Goal: Book appointment/travel/reservation

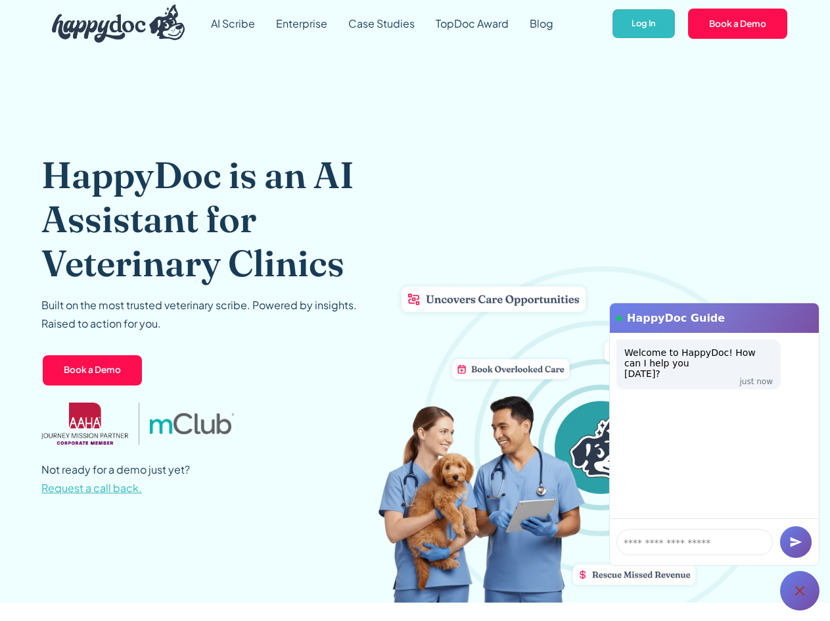
click at [661, 248] on div "HappyDoc is an AI Assistant for Veterinary Clinics Built on the most trusted ve…" at bounding box center [415, 324] width 748 height 555
click at [224, 27] on link "AI Scribe" at bounding box center [233, 23] width 65 height 47
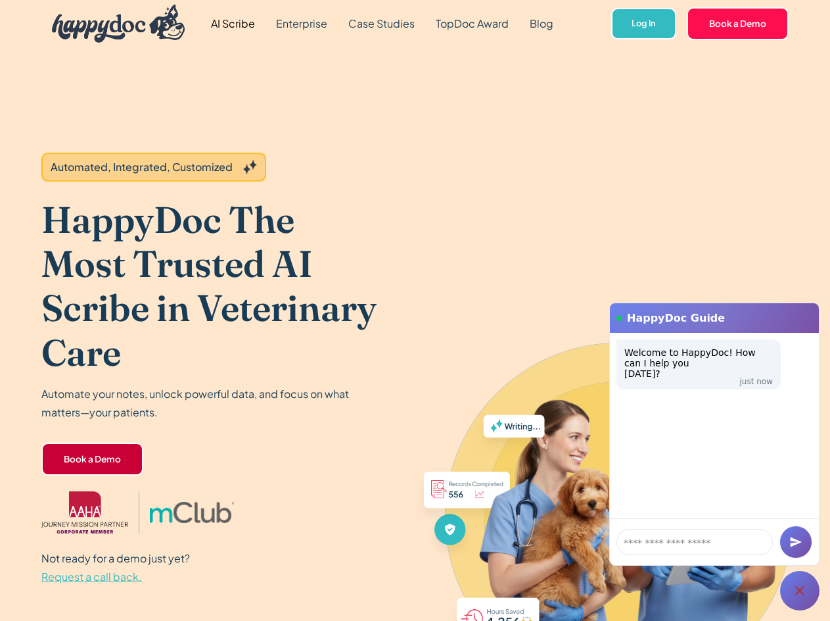
click at [107, 465] on link "Book a Demo" at bounding box center [92, 458] width 102 height 33
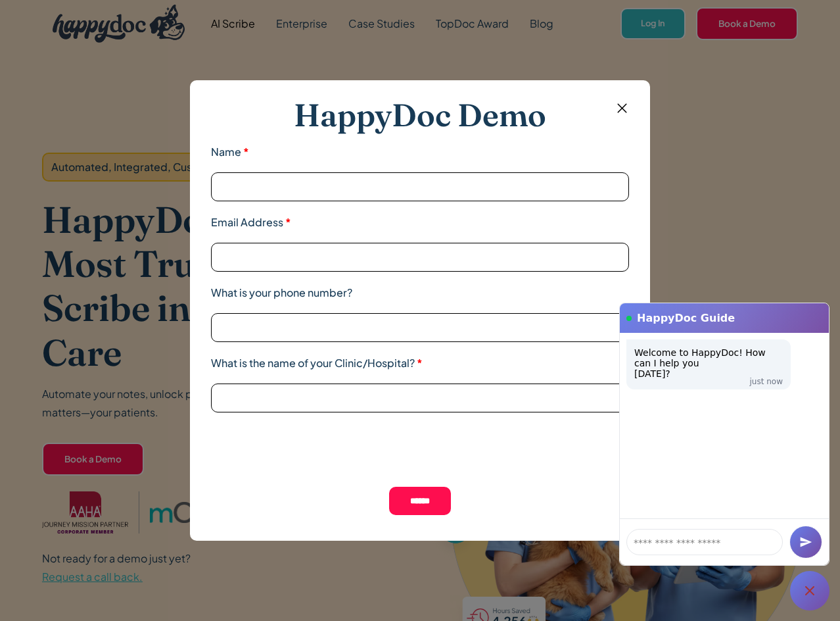
click at [621, 113] on img at bounding box center [622, 108] width 16 height 16
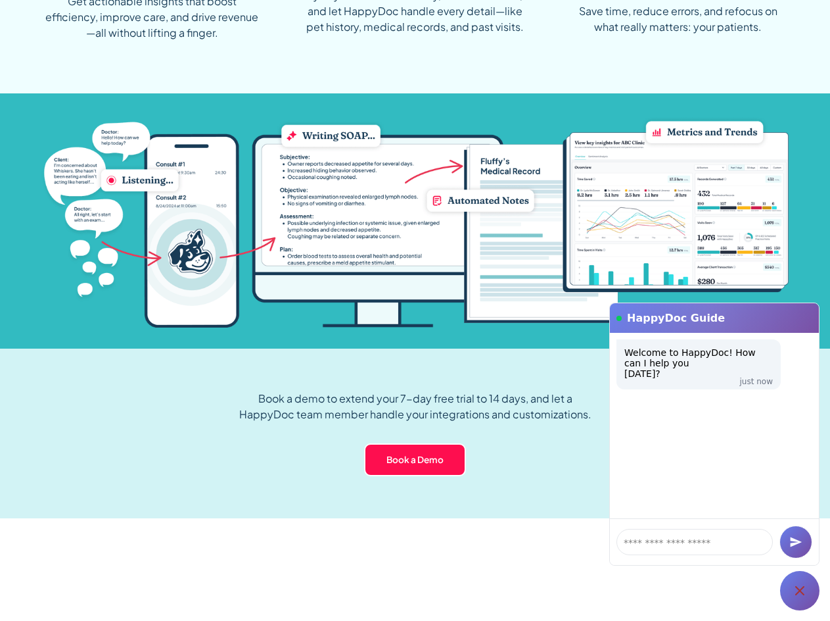
scroll to position [1381, 0]
